Goal: Information Seeking & Learning: Check status

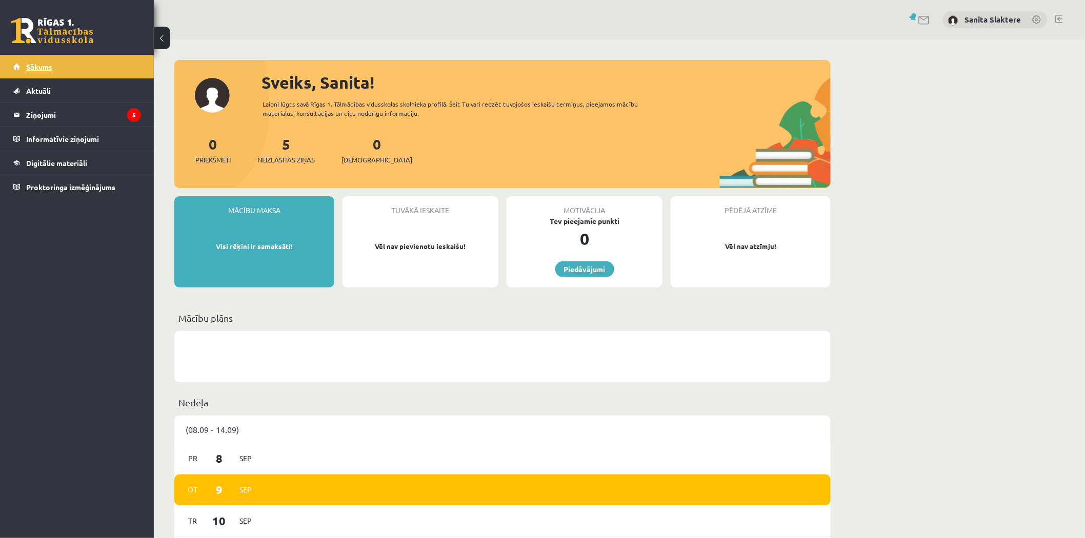
click at [74, 72] on link "Sākums" at bounding box center [77, 67] width 128 height 24
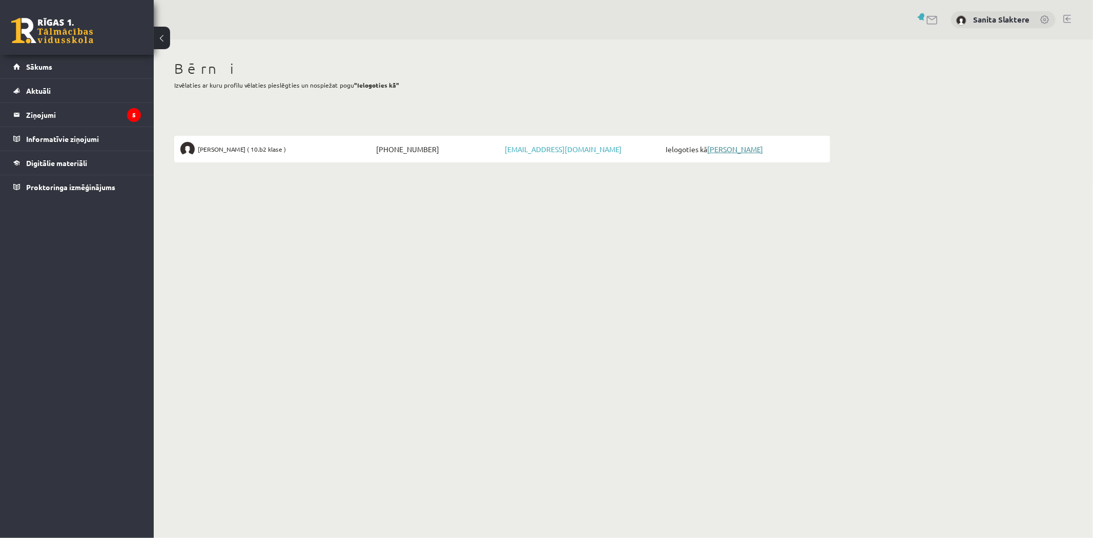
click at [731, 151] on link "Ardis Slakteris" at bounding box center [735, 149] width 56 height 9
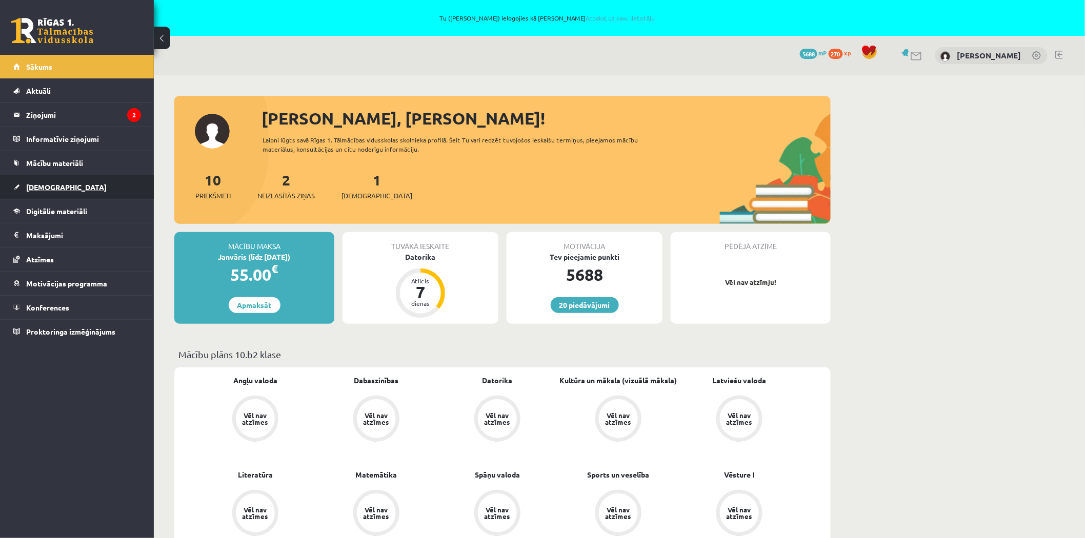
click at [74, 190] on link "[DEMOGRAPHIC_DATA]" at bounding box center [77, 187] width 128 height 24
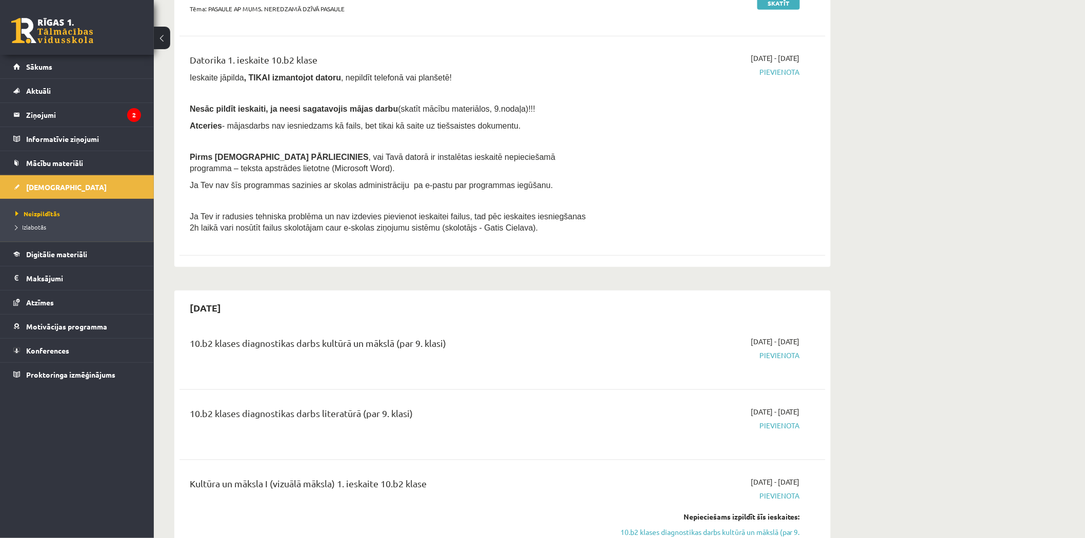
scroll to position [171, 0]
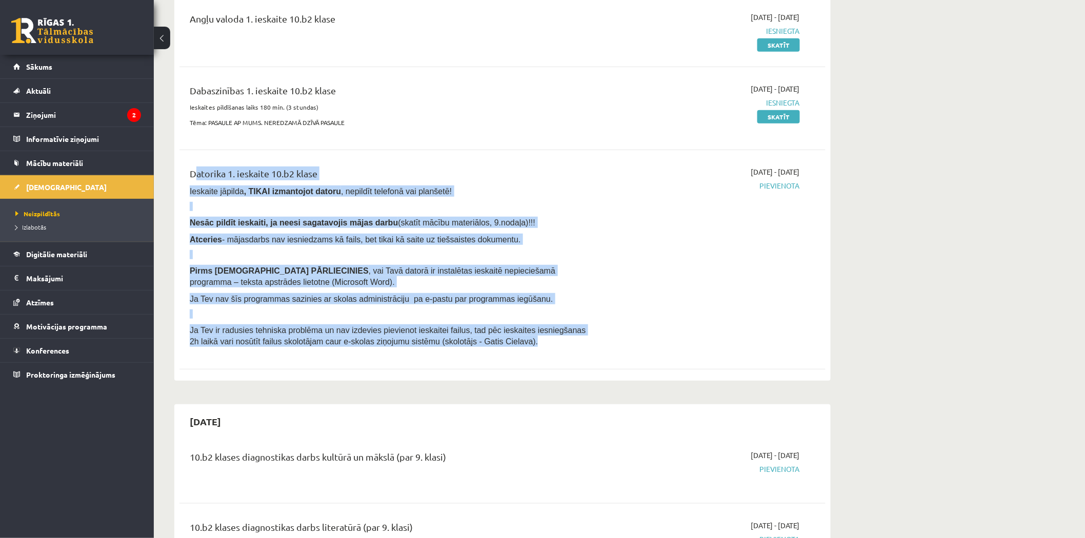
drag, startPoint x: 185, startPoint y: 171, endPoint x: 584, endPoint y: 351, distance: 438.2
click at [584, 351] on div "Datorika 1. ieskaite 10.b2 klase Ieskaite jāpilda , TIKAI izmantojot datoru , n…" at bounding box center [390, 260] width 417 height 186
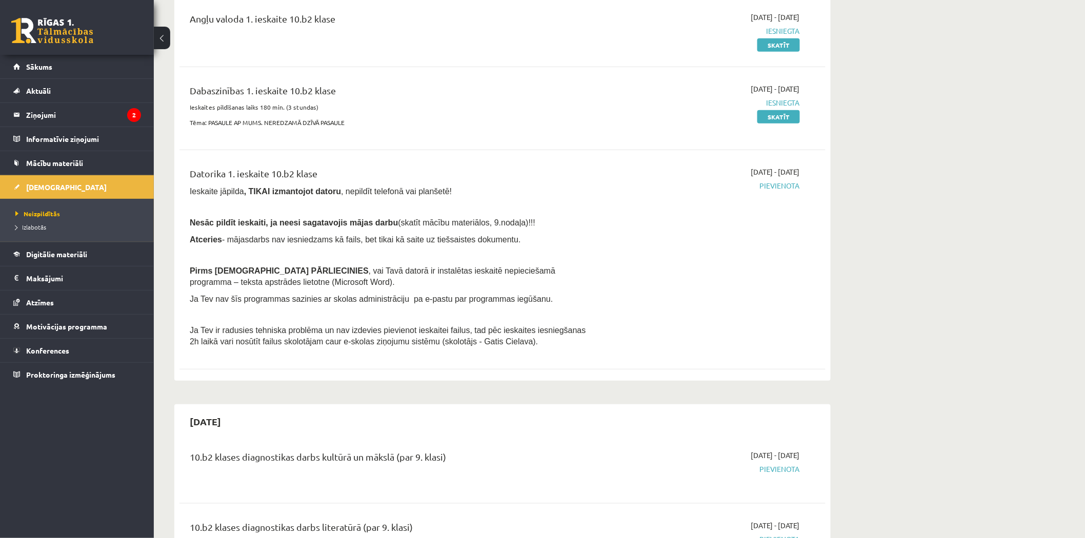
click at [631, 316] on div "2025-09-01 - 2025-09-15 Pievienota" at bounding box center [703, 260] width 209 height 186
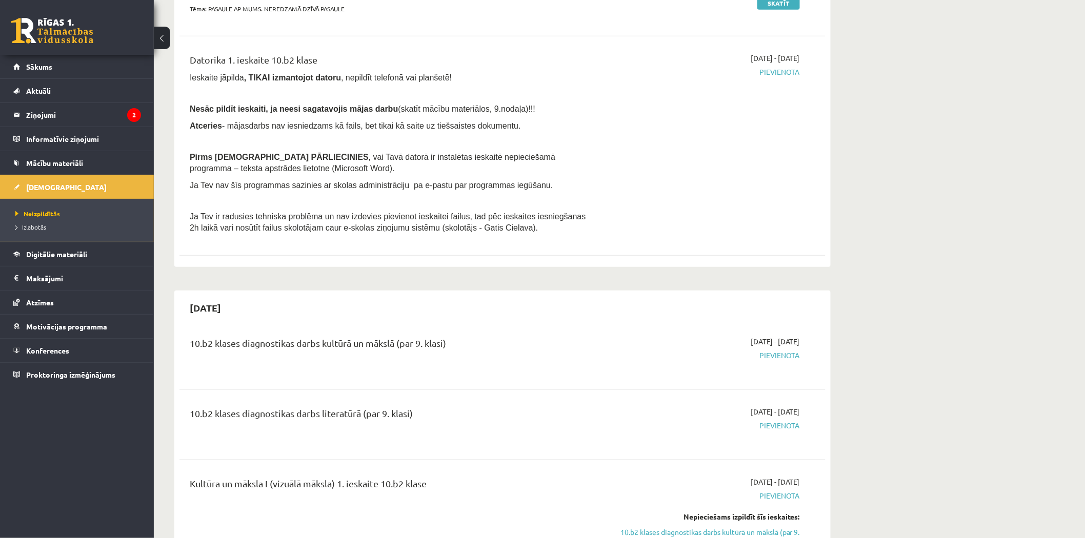
scroll to position [57, 0]
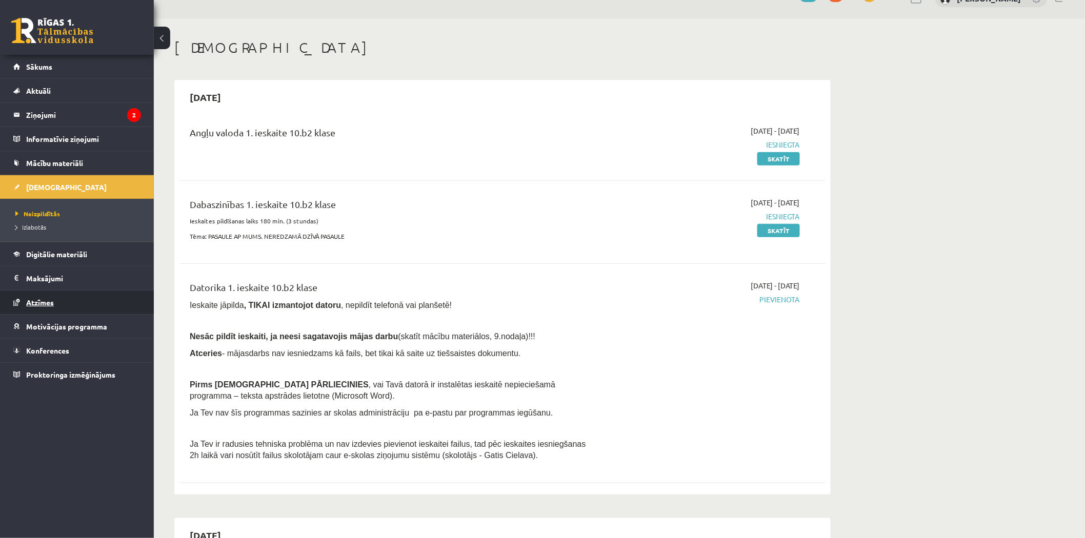
click at [107, 309] on link "Atzīmes" at bounding box center [77, 303] width 128 height 24
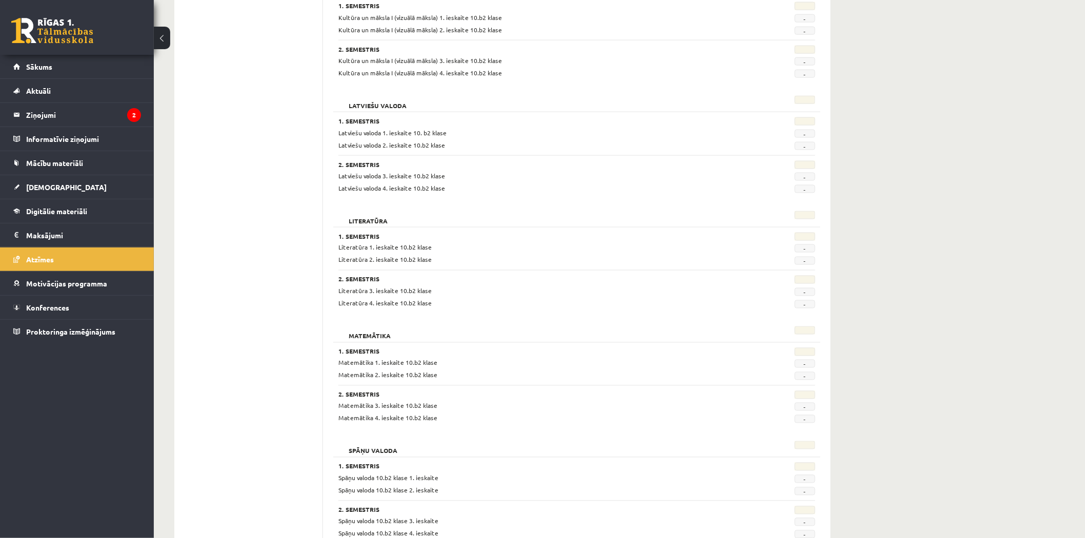
scroll to position [844, 0]
